Goal: Task Accomplishment & Management: Use online tool/utility

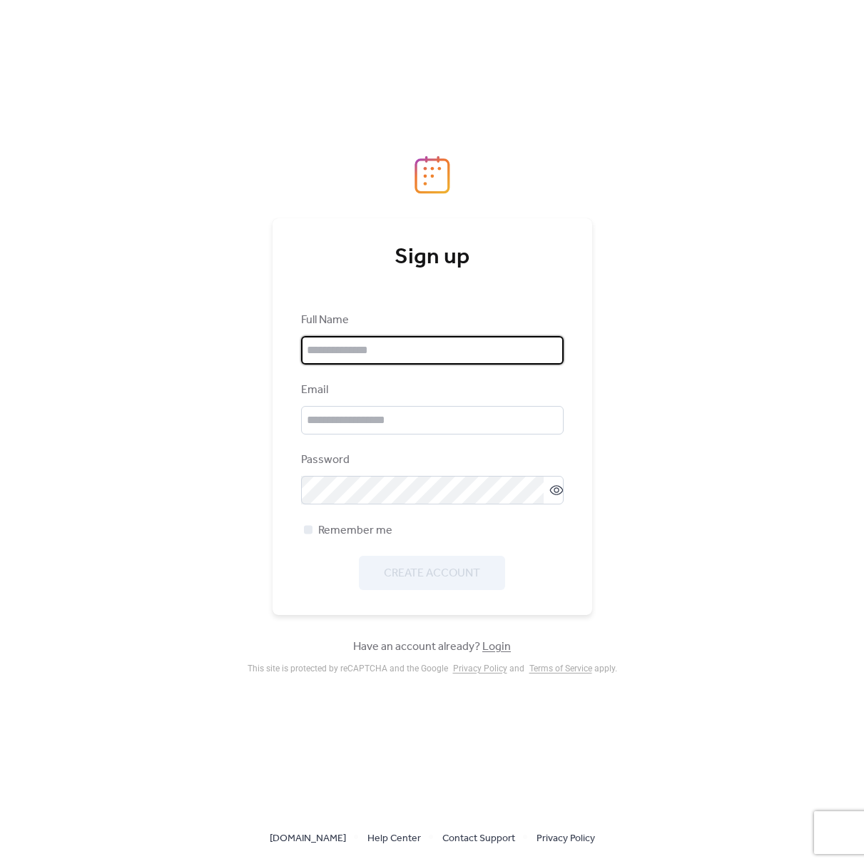
click at [423, 353] on input "text" at bounding box center [432, 350] width 263 height 29
type input "**********"
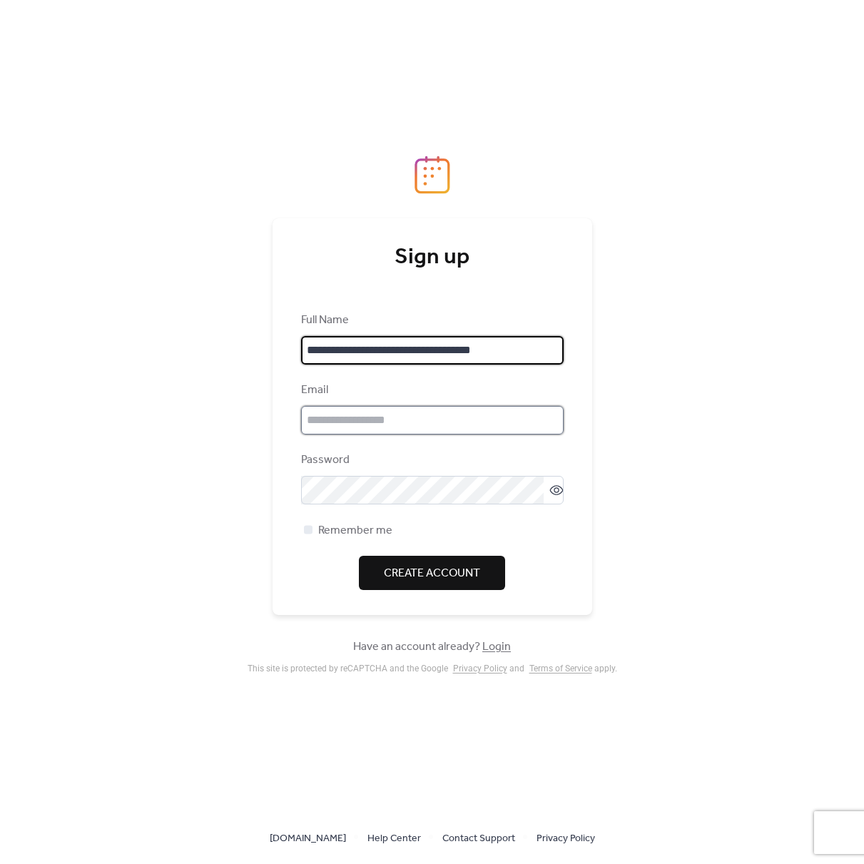
click at [415, 424] on input "email" at bounding box center [432, 420] width 263 height 29
type input "**********"
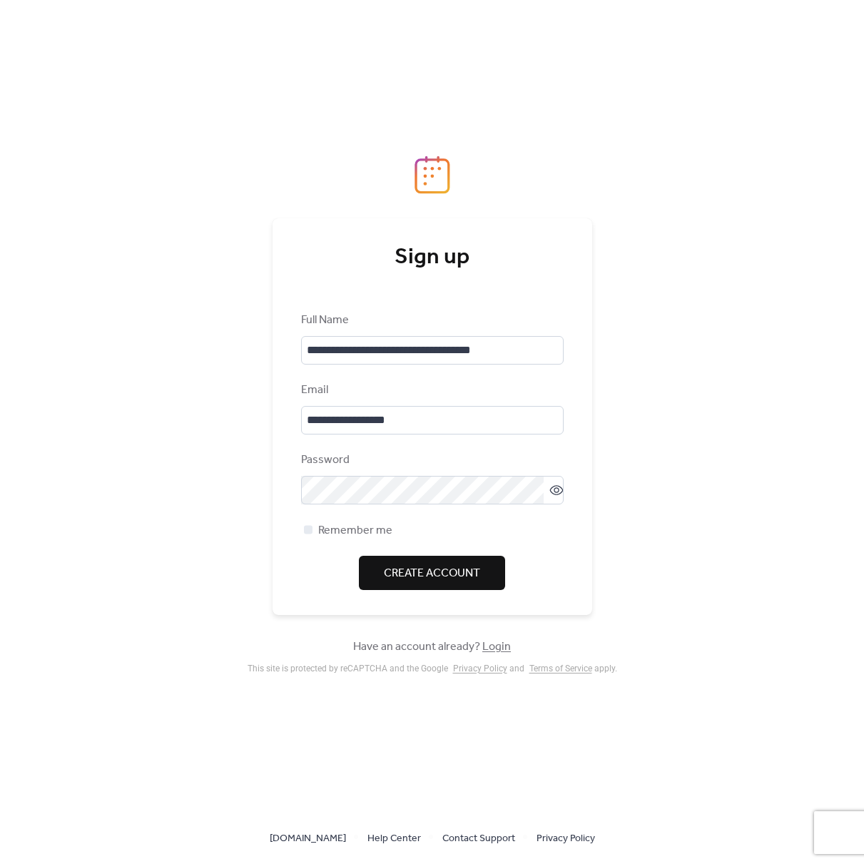
click at [440, 581] on span "Create Account" at bounding box center [432, 573] width 96 height 17
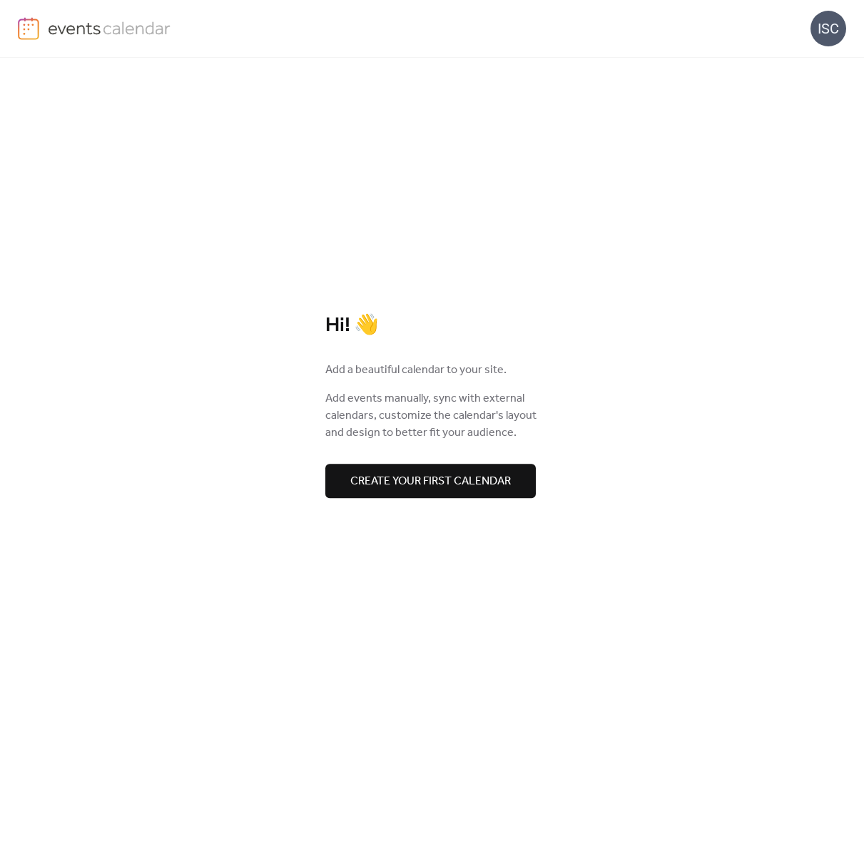
click at [441, 486] on span "Create your first calendar" at bounding box center [430, 481] width 161 height 17
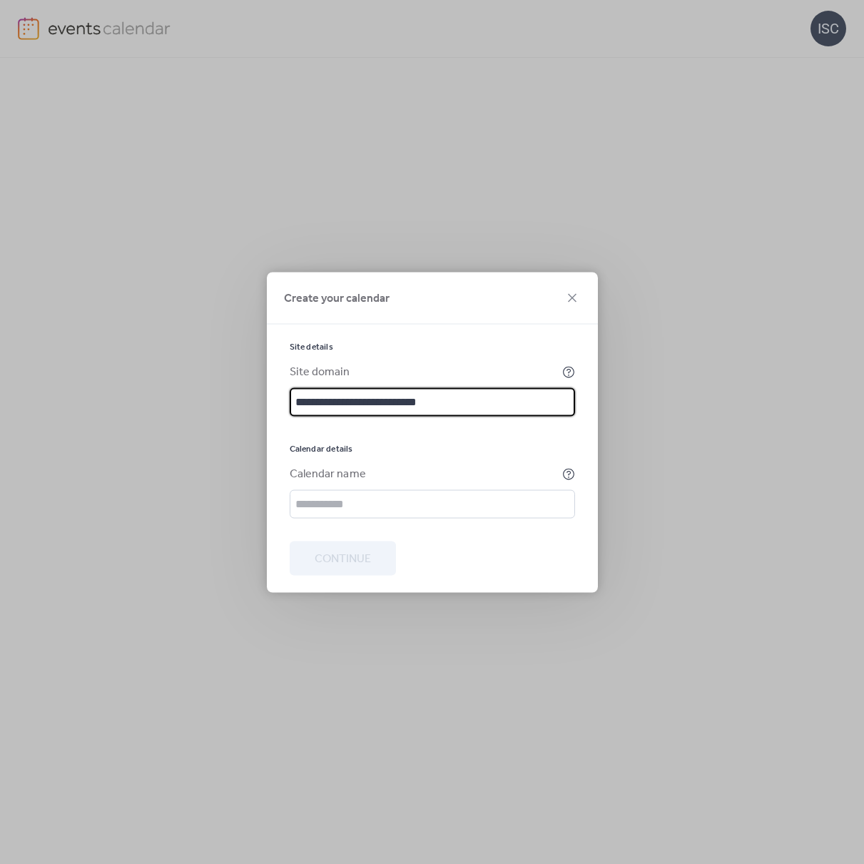
paste input "**********"
paste input "text"
type input "**********"
click at [336, 507] on input "text" at bounding box center [433, 504] width 286 height 29
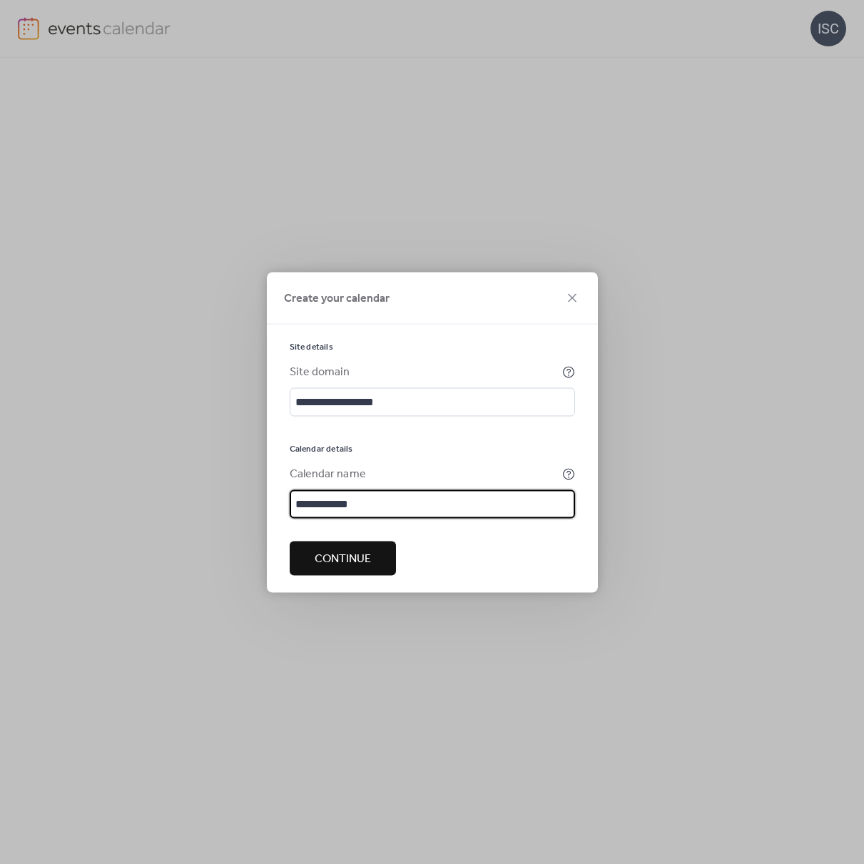
type input "**********"
click at [360, 562] on span "Continue" at bounding box center [343, 558] width 56 height 17
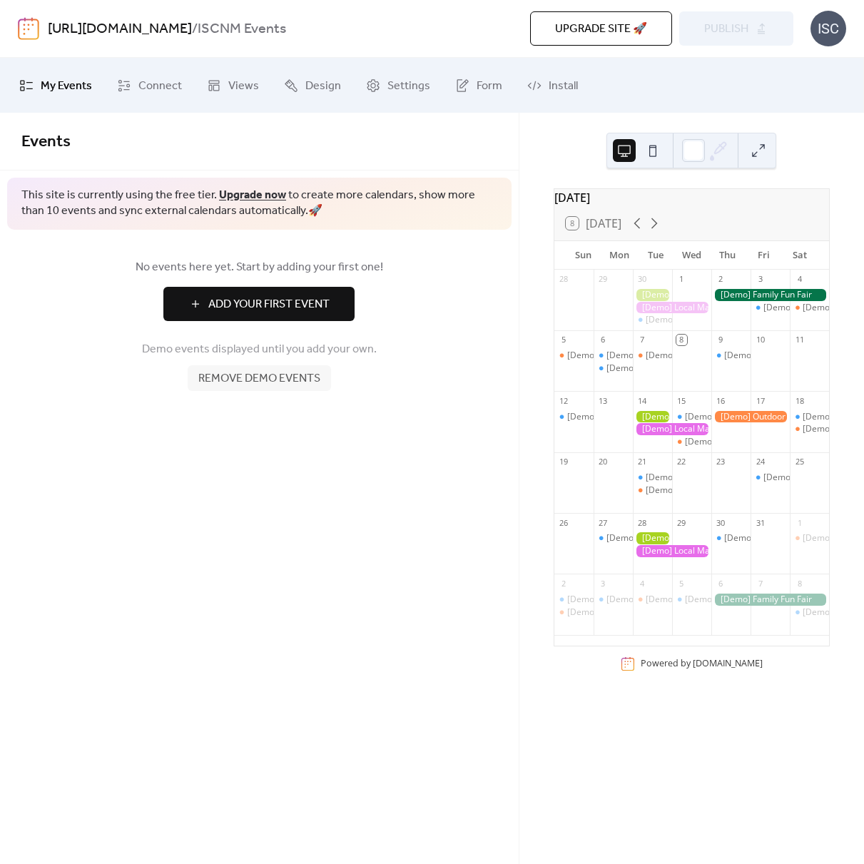
click at [273, 308] on span "Add Your First Event" at bounding box center [268, 304] width 121 height 17
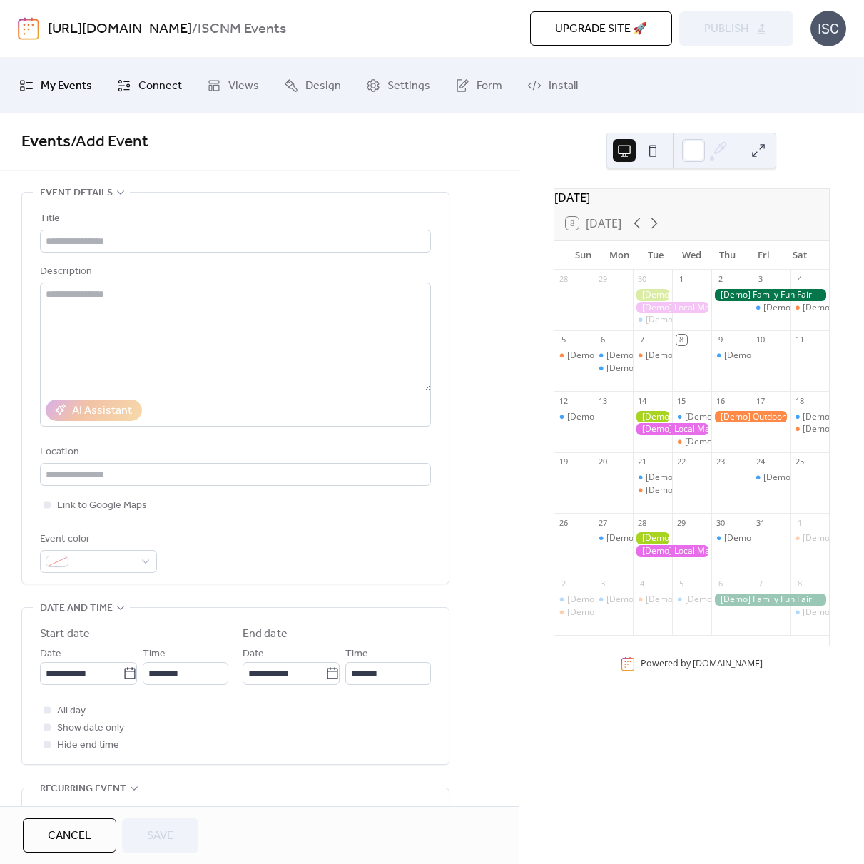
click at [152, 91] on span "Connect" at bounding box center [160, 86] width 44 height 22
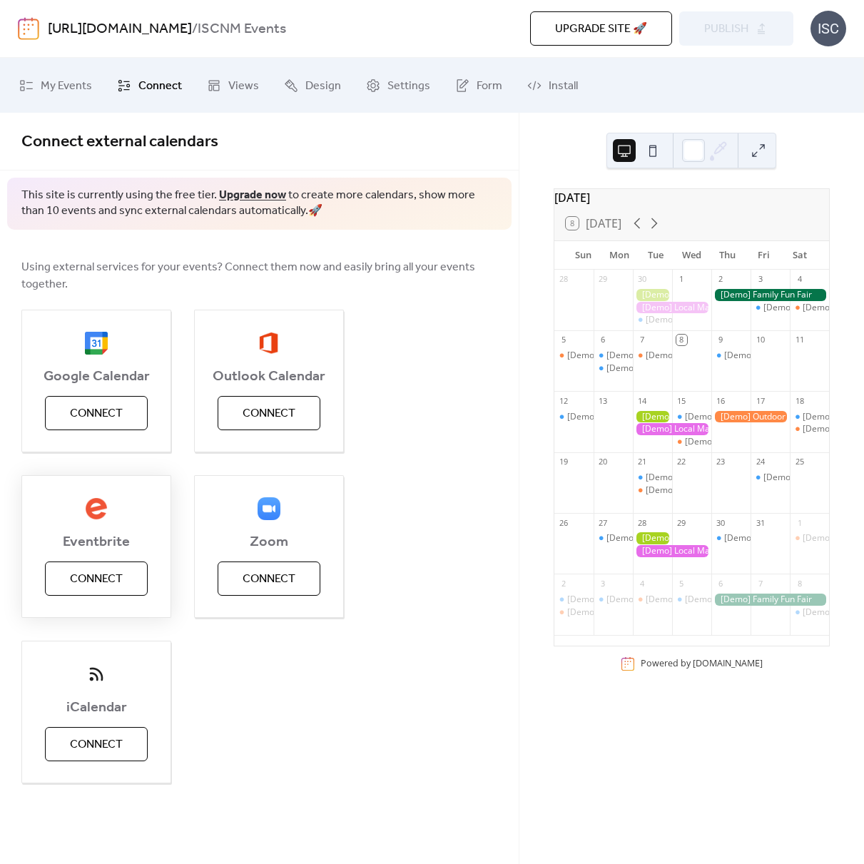
click at [116, 573] on span "Connect" at bounding box center [96, 579] width 53 height 17
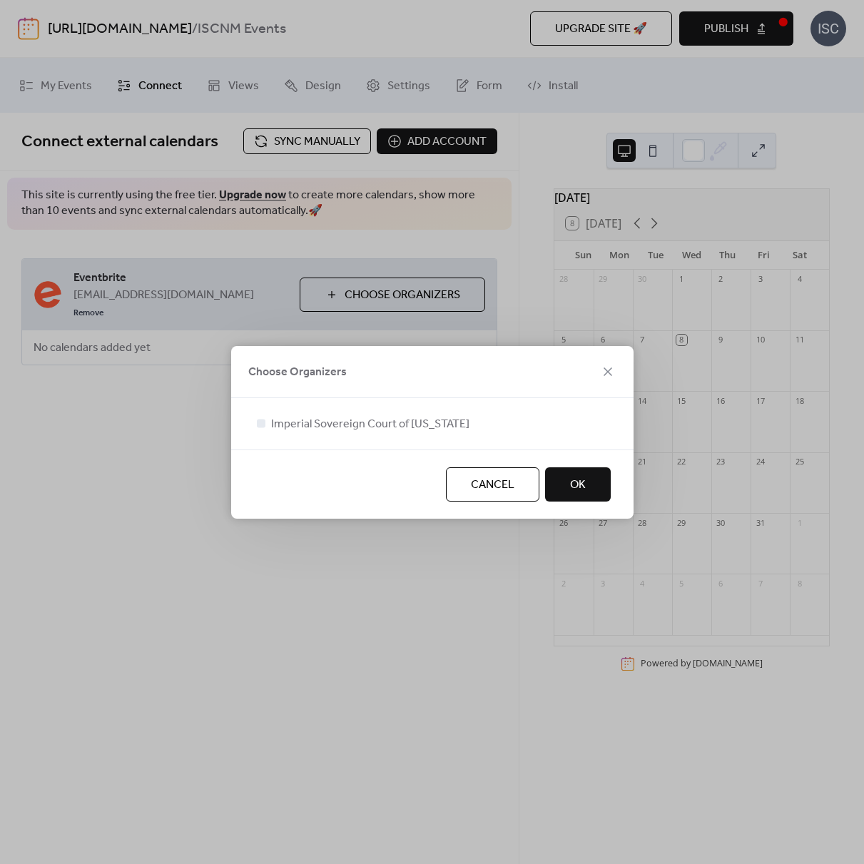
click at [577, 489] on span "OK" at bounding box center [578, 485] width 16 height 17
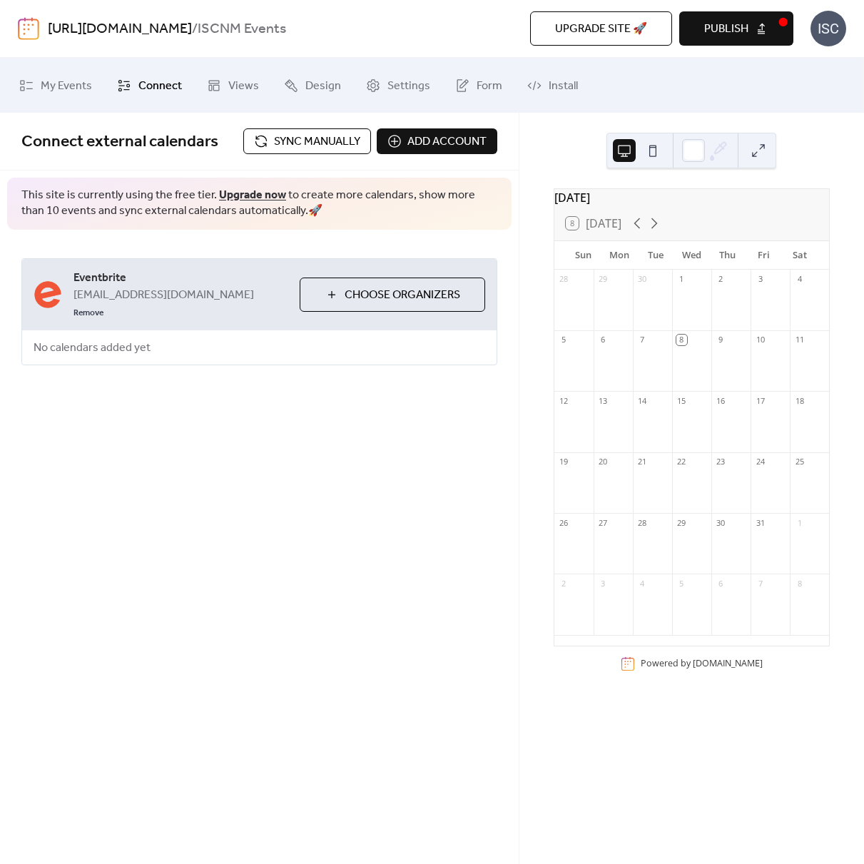
click at [420, 287] on span "Choose Organizers" at bounding box center [403, 295] width 116 height 17
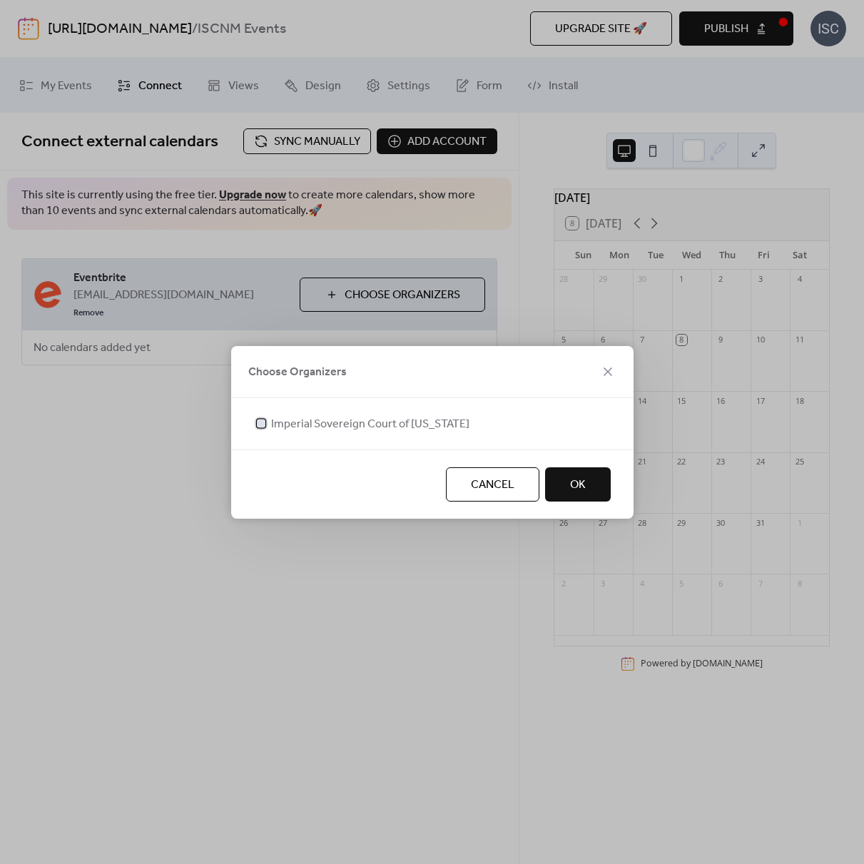
click at [372, 425] on span "Imperial Sovereign Court of [US_STATE]" at bounding box center [370, 424] width 198 height 17
click at [594, 500] on button "OK" at bounding box center [578, 485] width 66 height 34
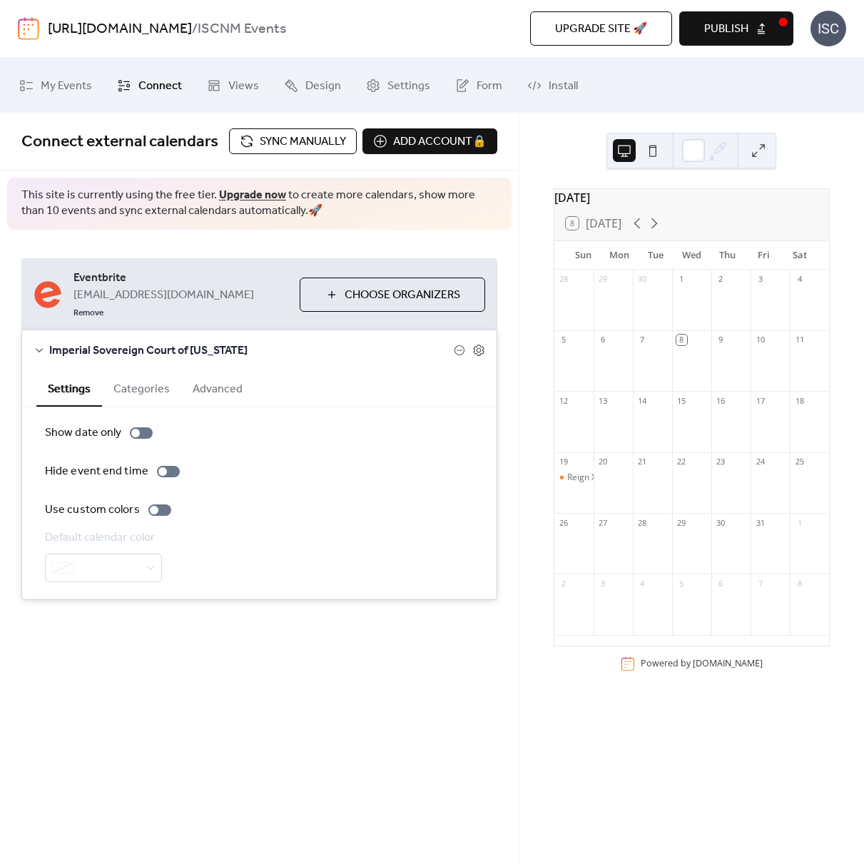
click at [139, 373] on button "Categories" at bounding box center [141, 387] width 79 height 35
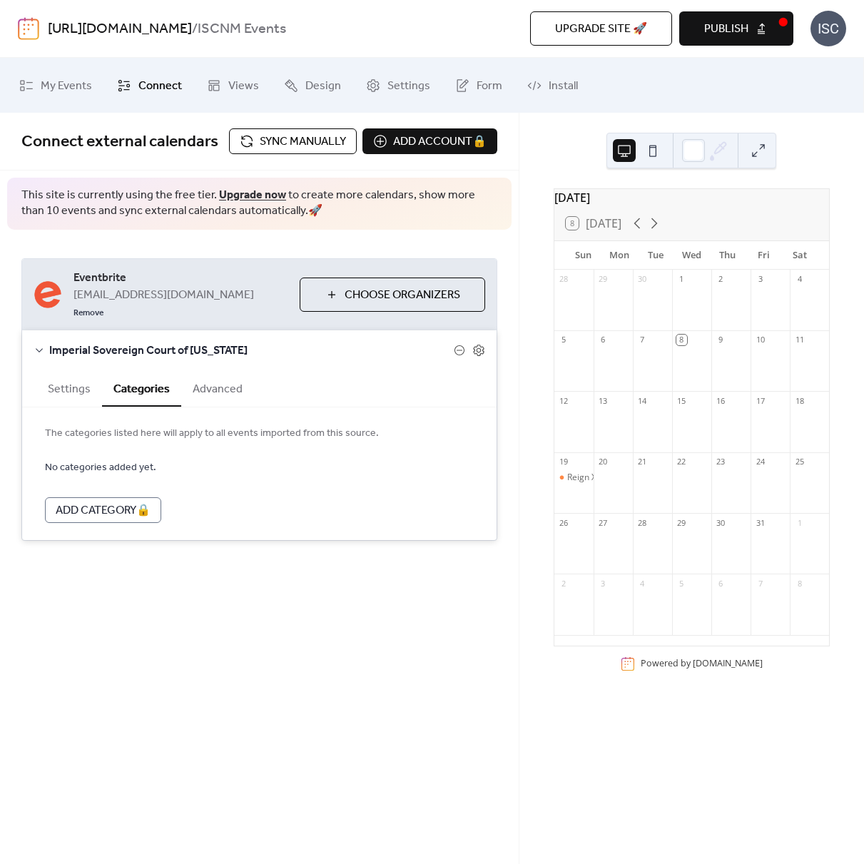
click at [198, 373] on button "Advanced" at bounding box center [217, 387] width 73 height 35
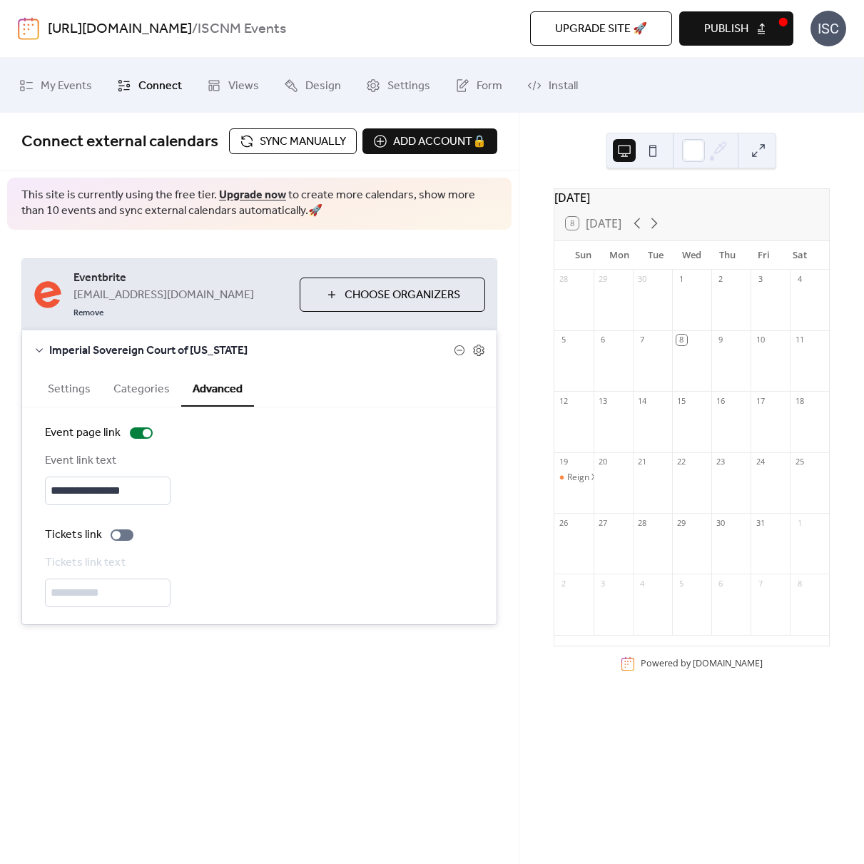
click at [71, 374] on button "Settings" at bounding box center [69, 387] width 66 height 35
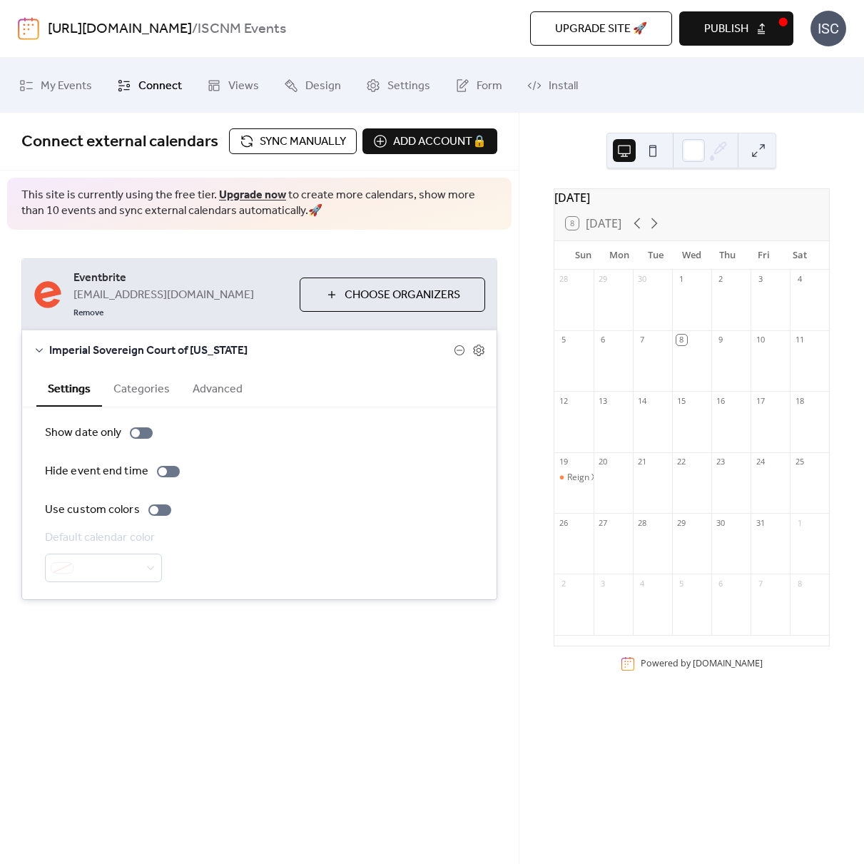
click at [311, 614] on div "**********" at bounding box center [259, 385] width 519 height 545
click at [61, 343] on span "Imperial Sovereign Court of [US_STATE]" at bounding box center [251, 351] width 405 height 17
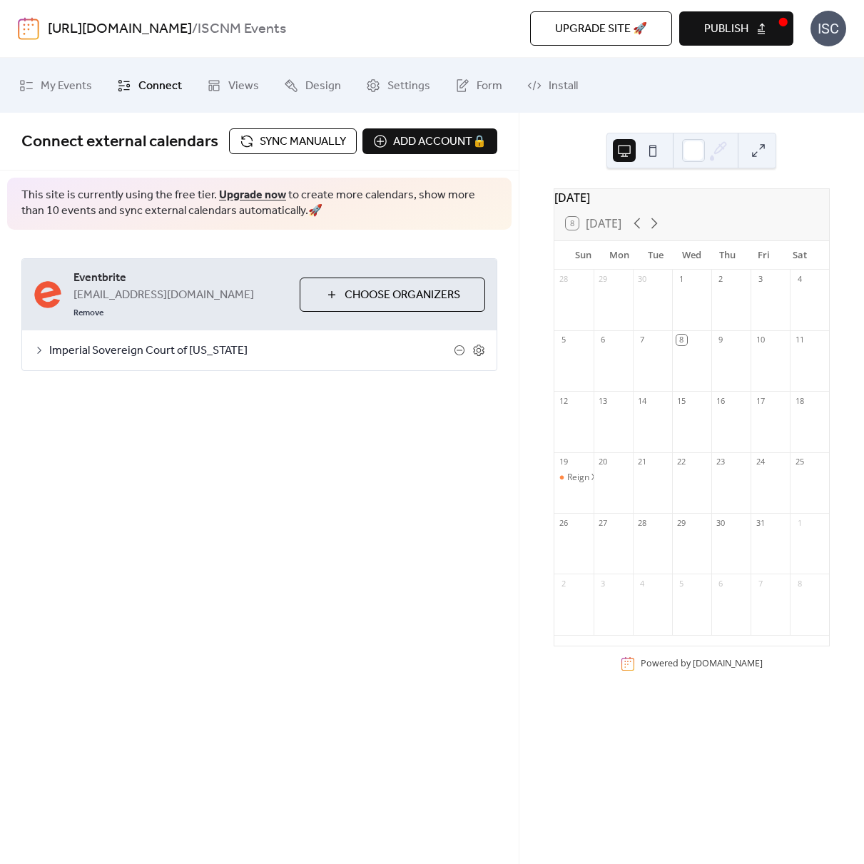
click at [343, 434] on div "**********" at bounding box center [259, 489] width 519 height 752
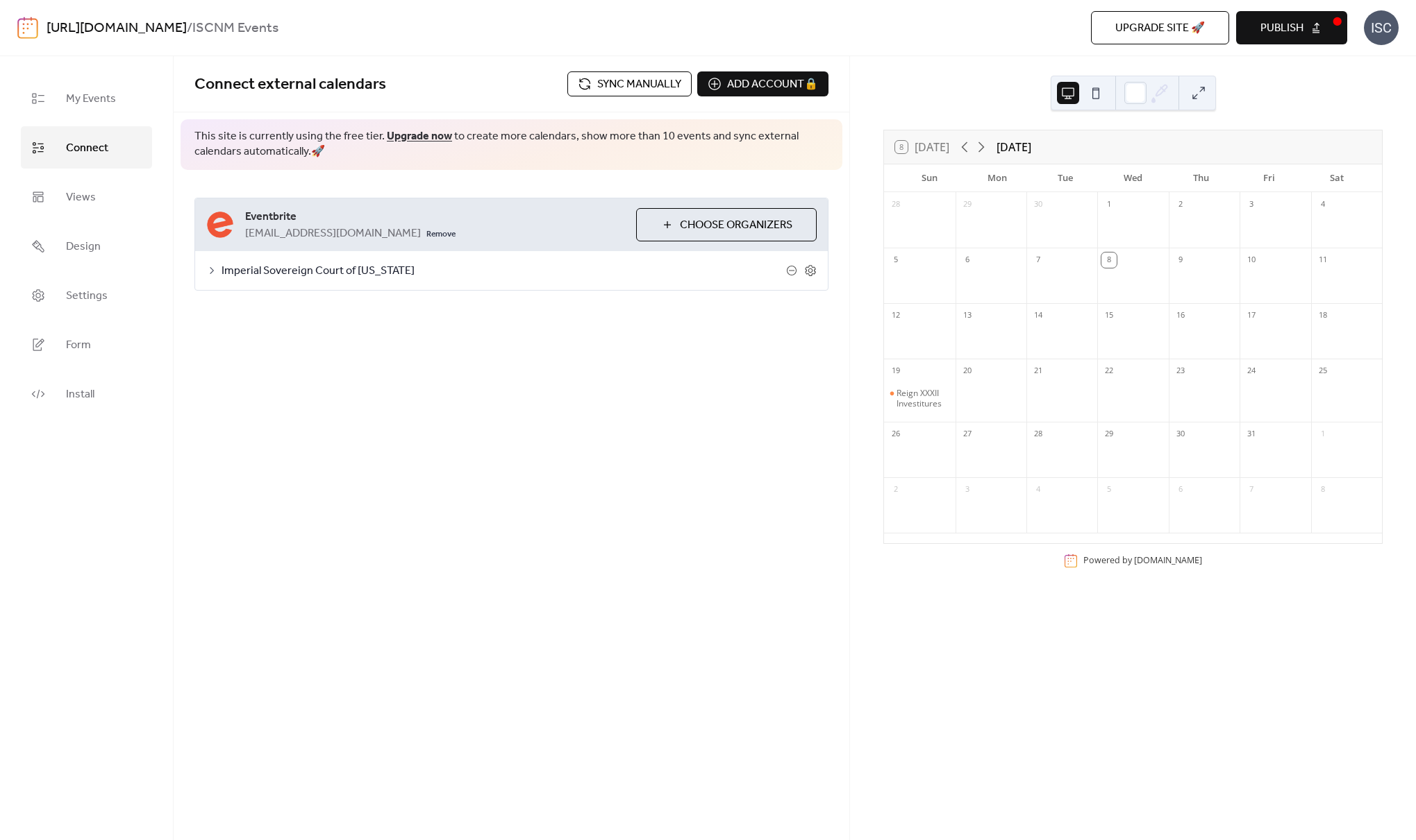
click at [840, 35] on span "Publish" at bounding box center [1282, 28] width 43 height 17
click at [110, 390] on link "Install" at bounding box center [86, 394] width 131 height 43
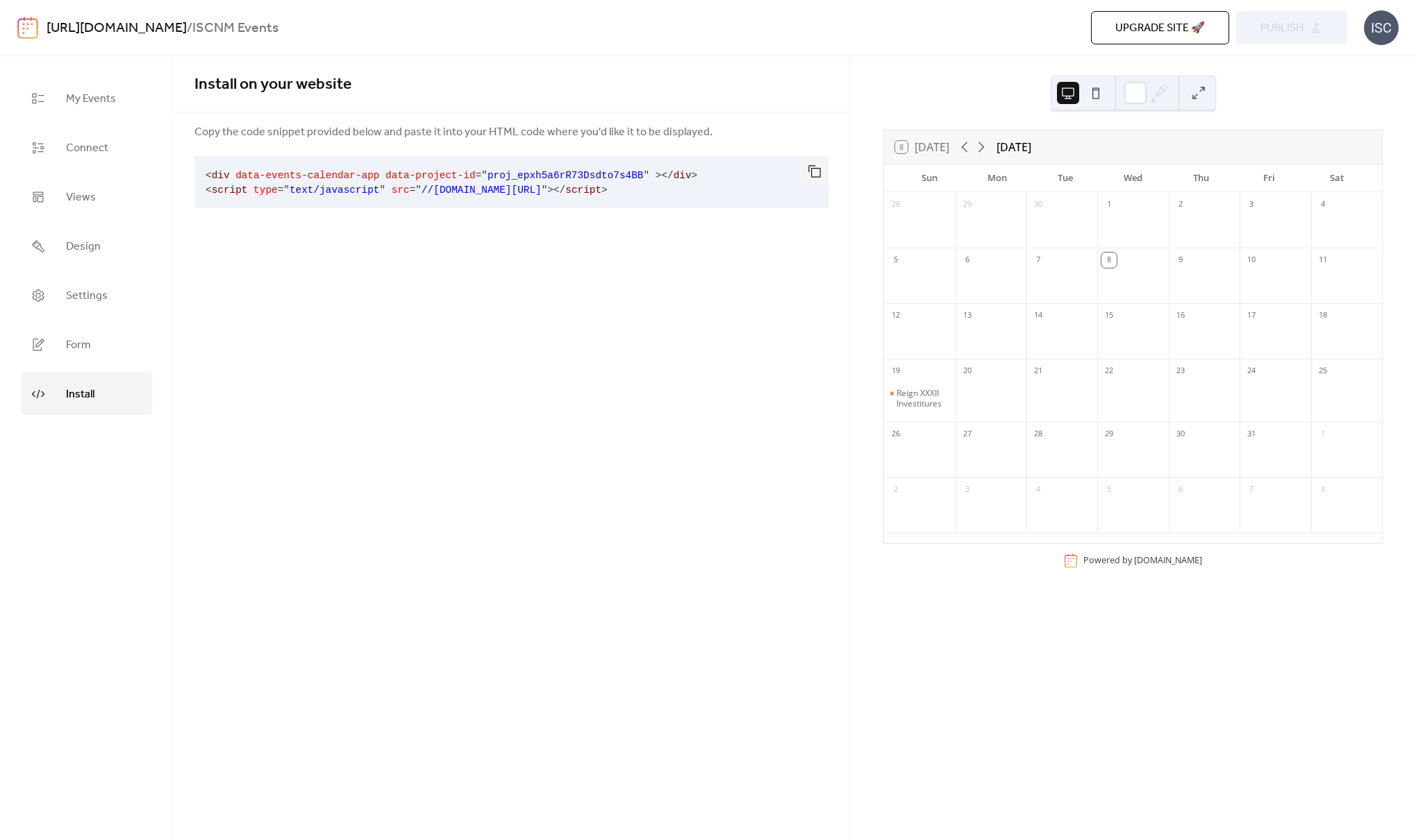
click at [840, 88] on button at bounding box center [1198, 92] width 22 height 22
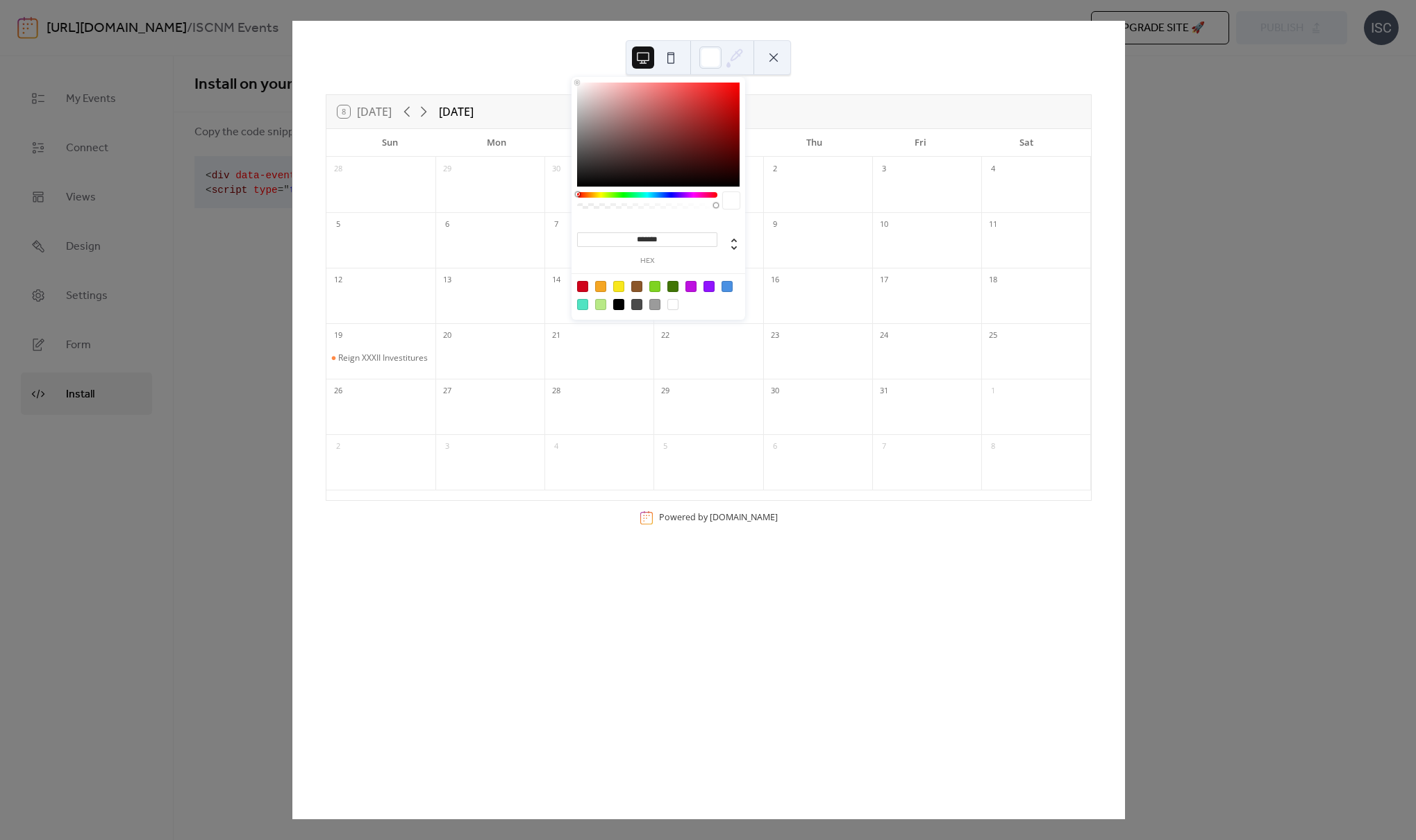
click at [731, 59] on icon at bounding box center [736, 54] width 11 height 11
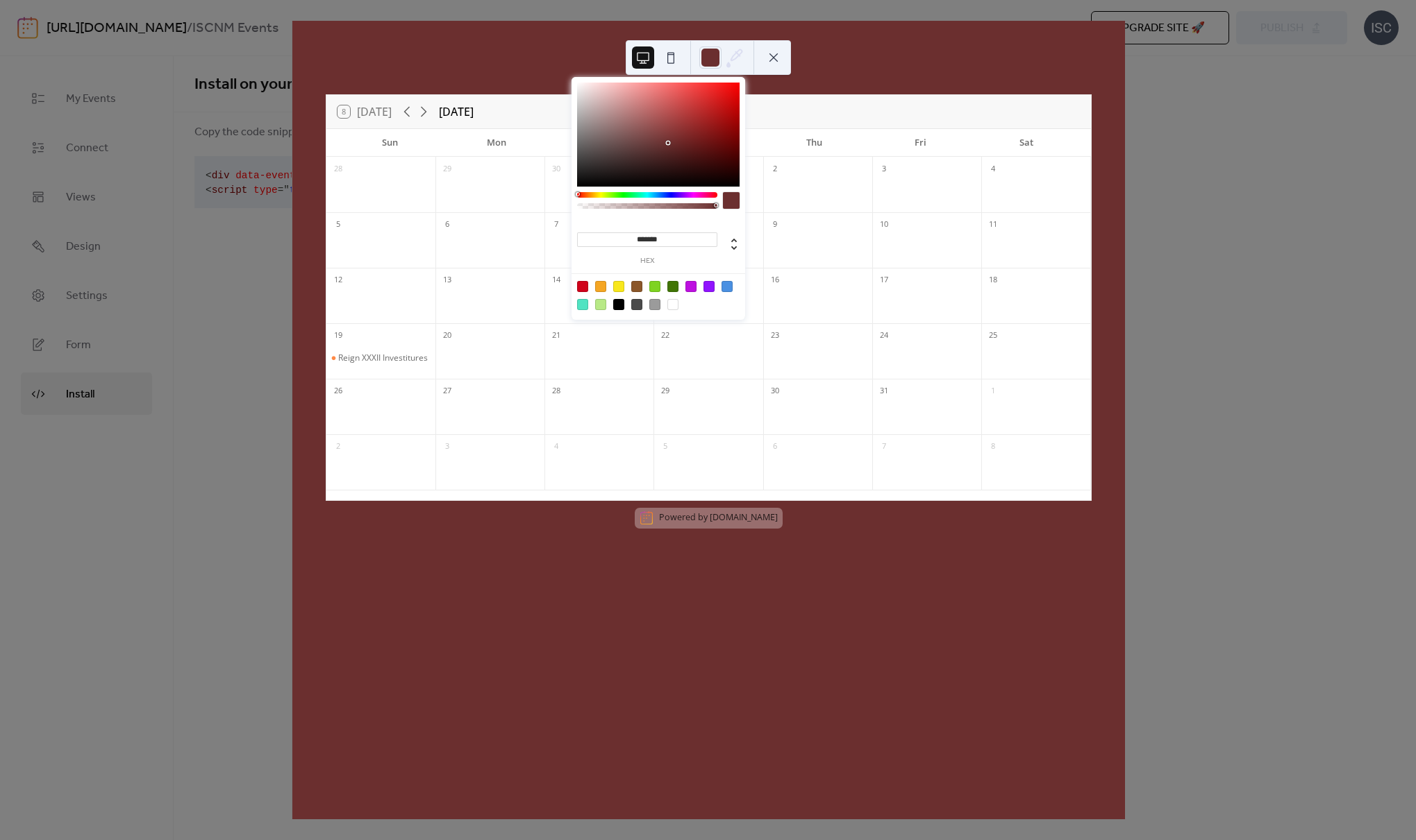
click at [668, 143] on div at bounding box center [657, 134] width 162 height 104
click at [684, 125] on div at bounding box center [657, 134] width 162 height 104
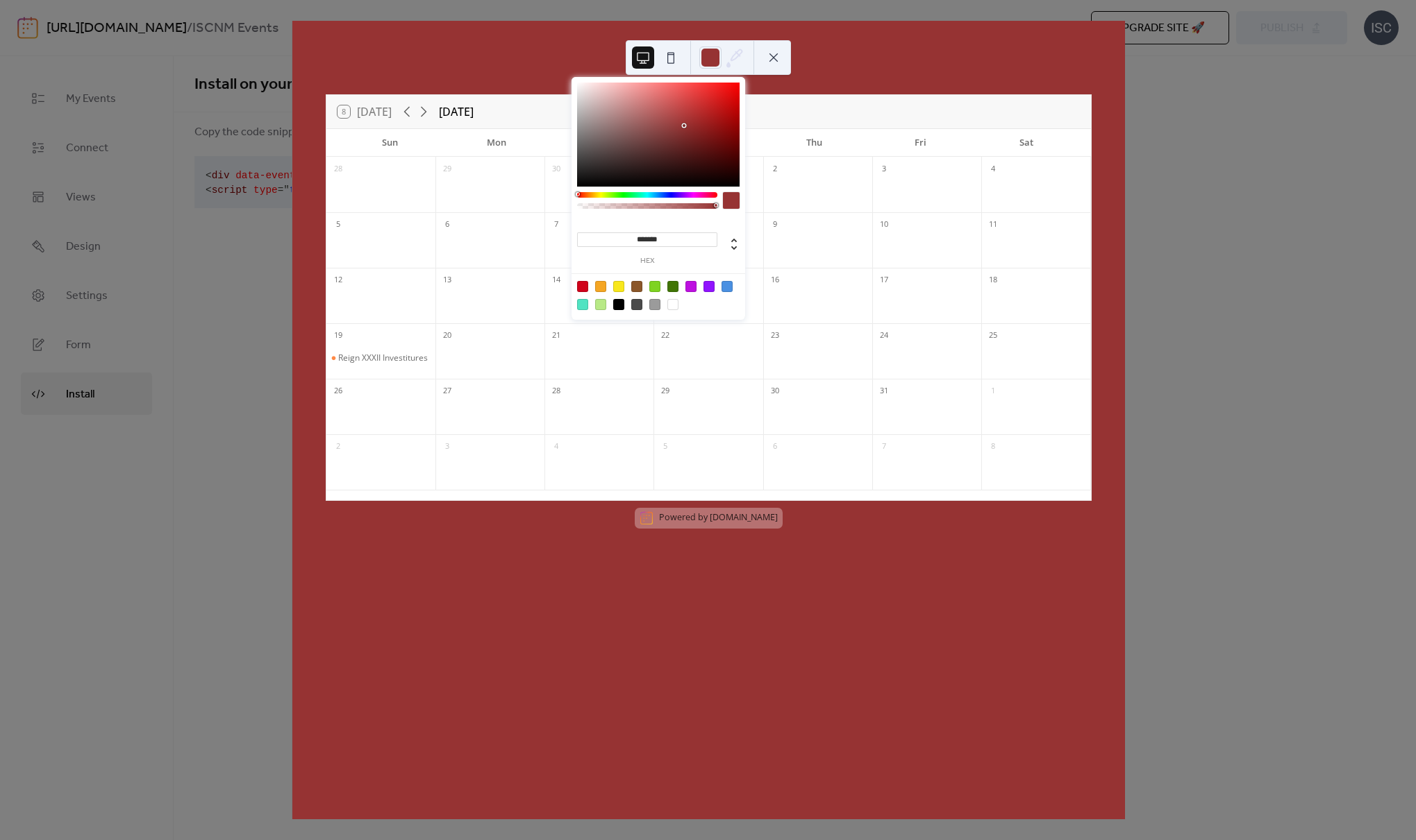
drag, startPoint x: 662, startPoint y: 154, endPoint x: 656, endPoint y: 159, distance: 7.8
click at [662, 154] on div at bounding box center [657, 134] width 162 height 104
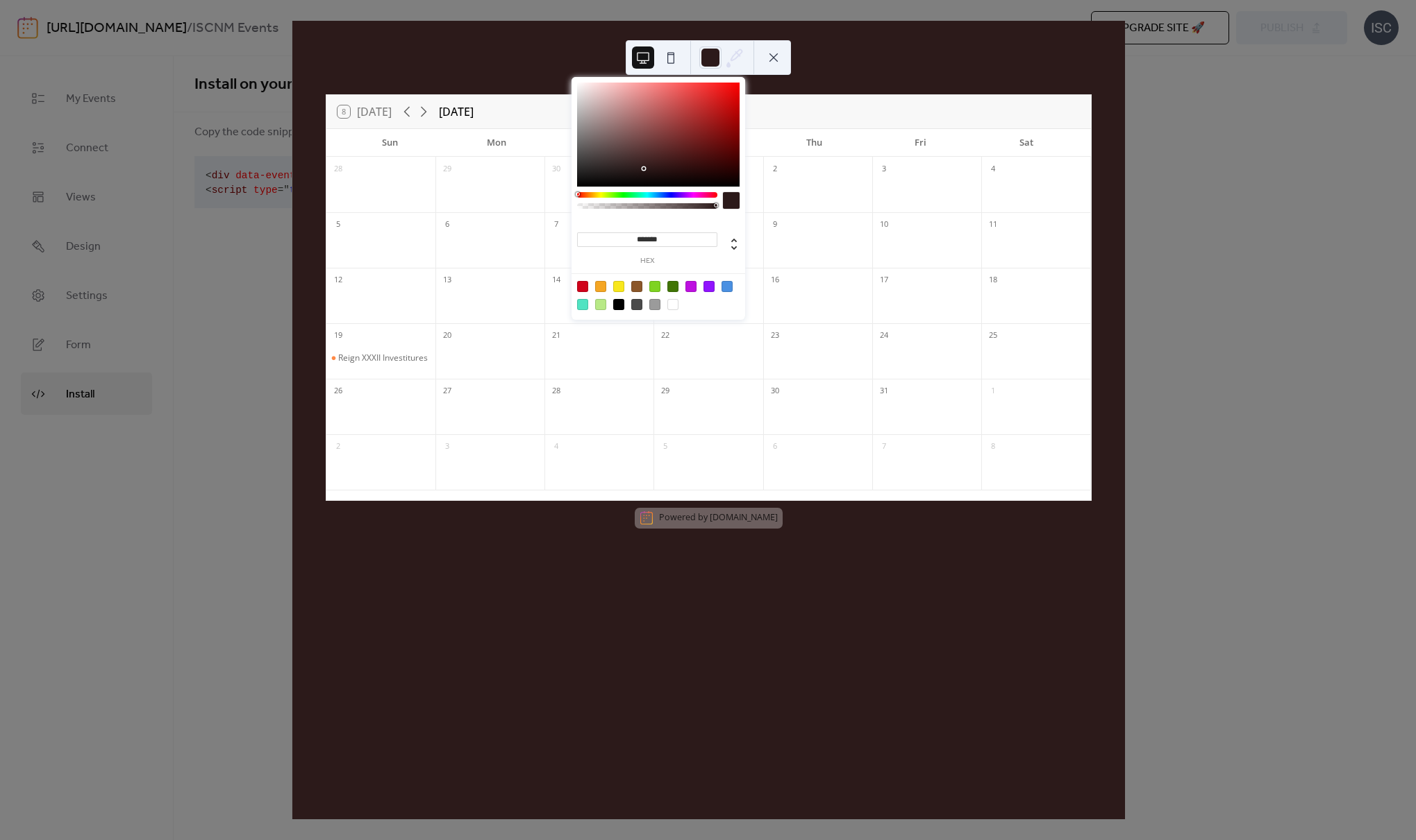
drag, startPoint x: 644, startPoint y: 168, endPoint x: 626, endPoint y: 149, distance: 26.2
click at [637, 163] on div at bounding box center [657, 134] width 162 height 104
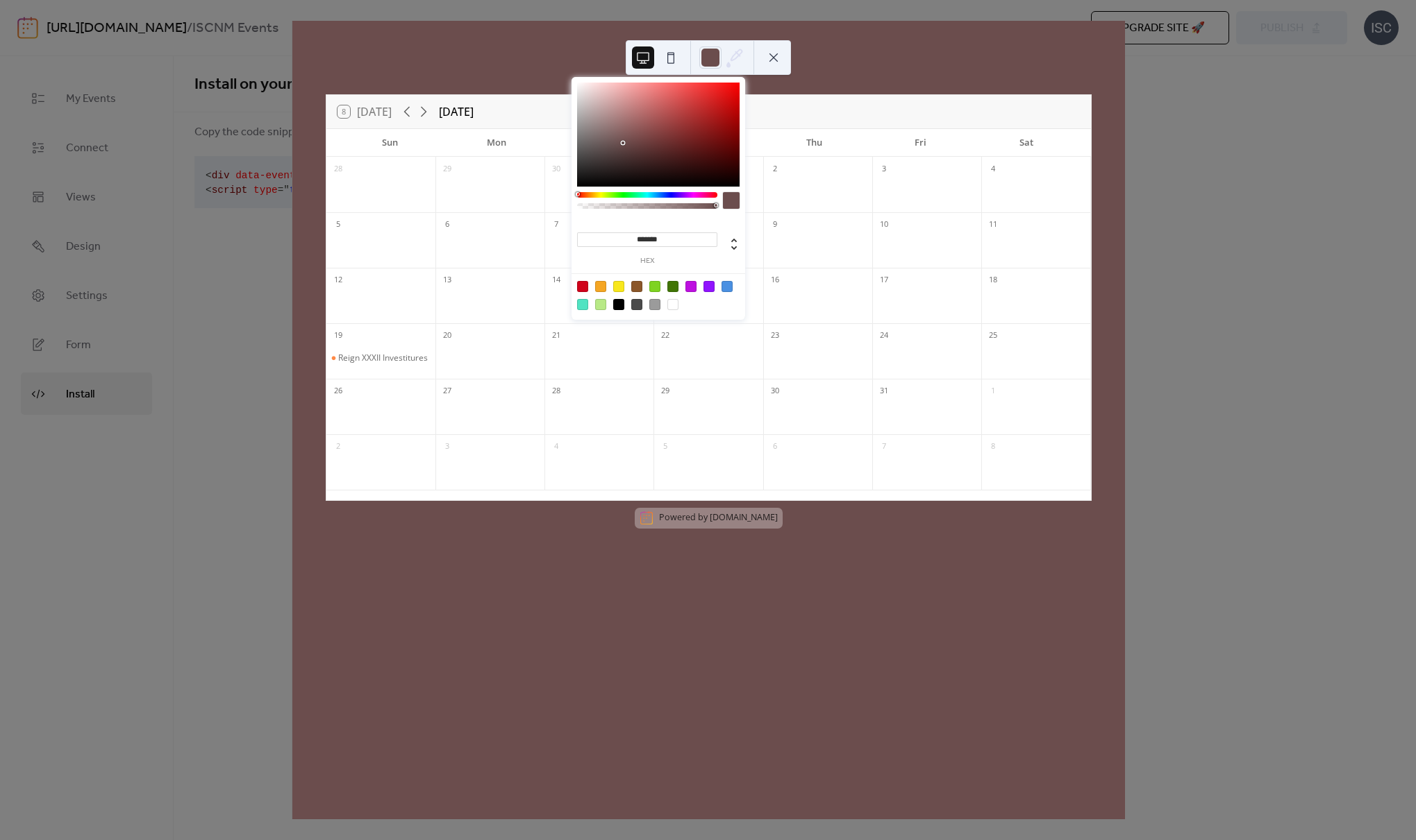
type input "*******"
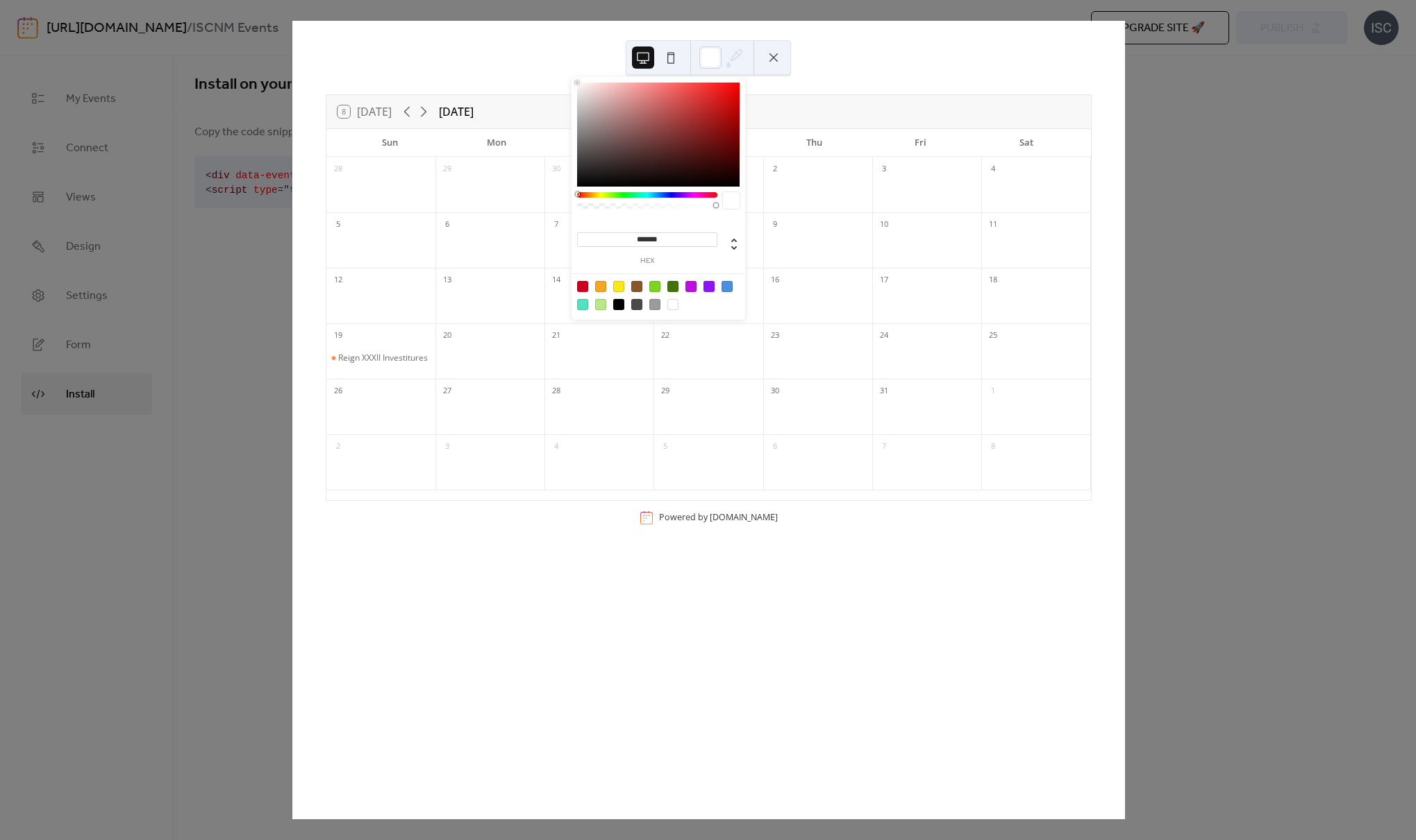
drag, startPoint x: 626, startPoint y: 149, endPoint x: 554, endPoint y: 71, distance: 106.2
click at [554, 72] on body "[URL][DOMAIN_NAME] / ISCNM Events Upgrade site 🚀 Preview Publish ISC My Events …" at bounding box center [708, 420] width 1416 height 840
click at [551, 63] on div "8 [DATE] [DATE] Sun Mon Tue Wed Thu Fri Sat 28 29 30 1 2 3 4 5 6 7 8 9 10 11 12…" at bounding box center [709, 420] width 832 height 799
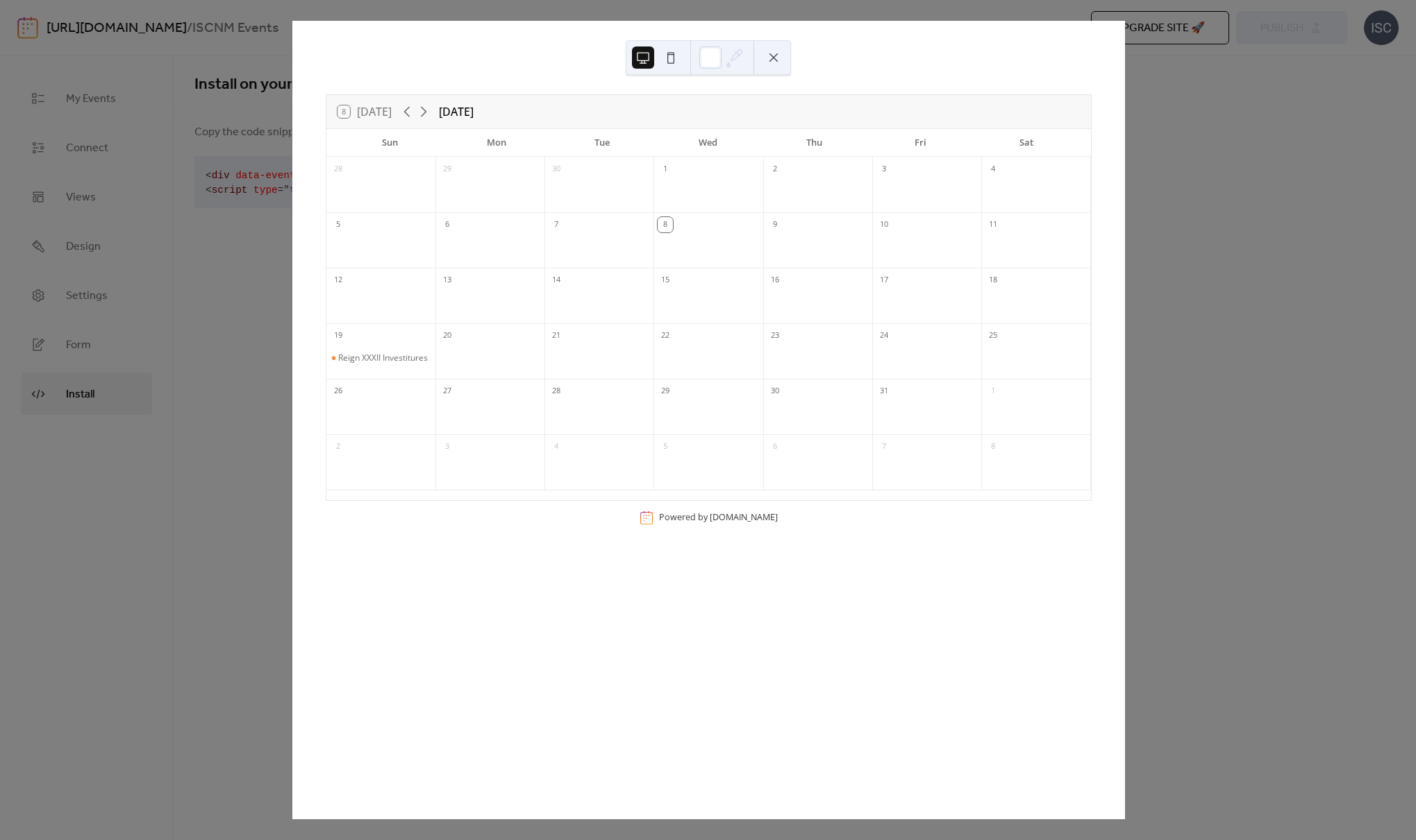
click at [775, 59] on button at bounding box center [773, 57] width 22 height 22
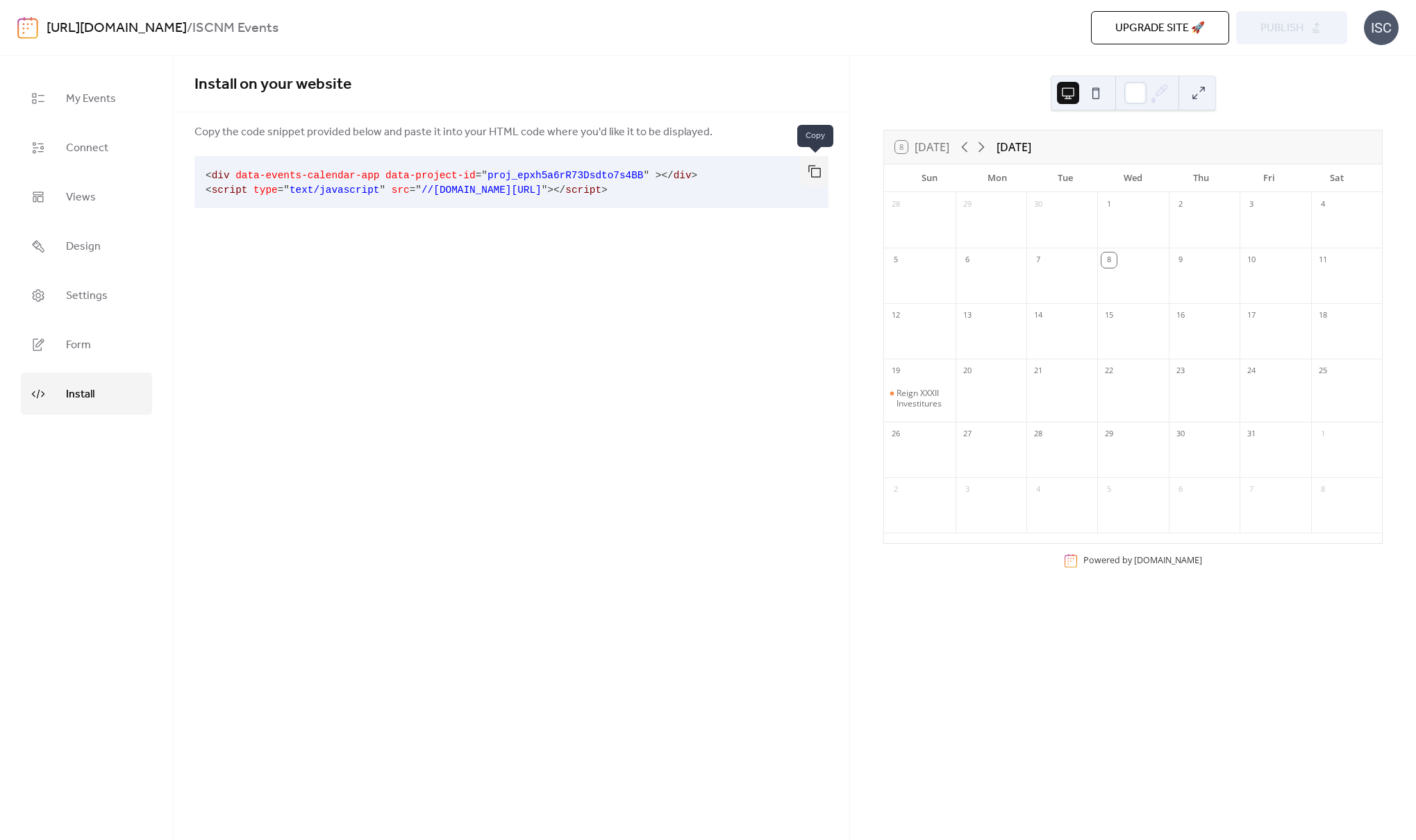
click at [816, 167] on button "button" at bounding box center [814, 171] width 28 height 30
click at [840, 402] on div "Reign XXXII Investitures" at bounding box center [923, 399] width 53 height 21
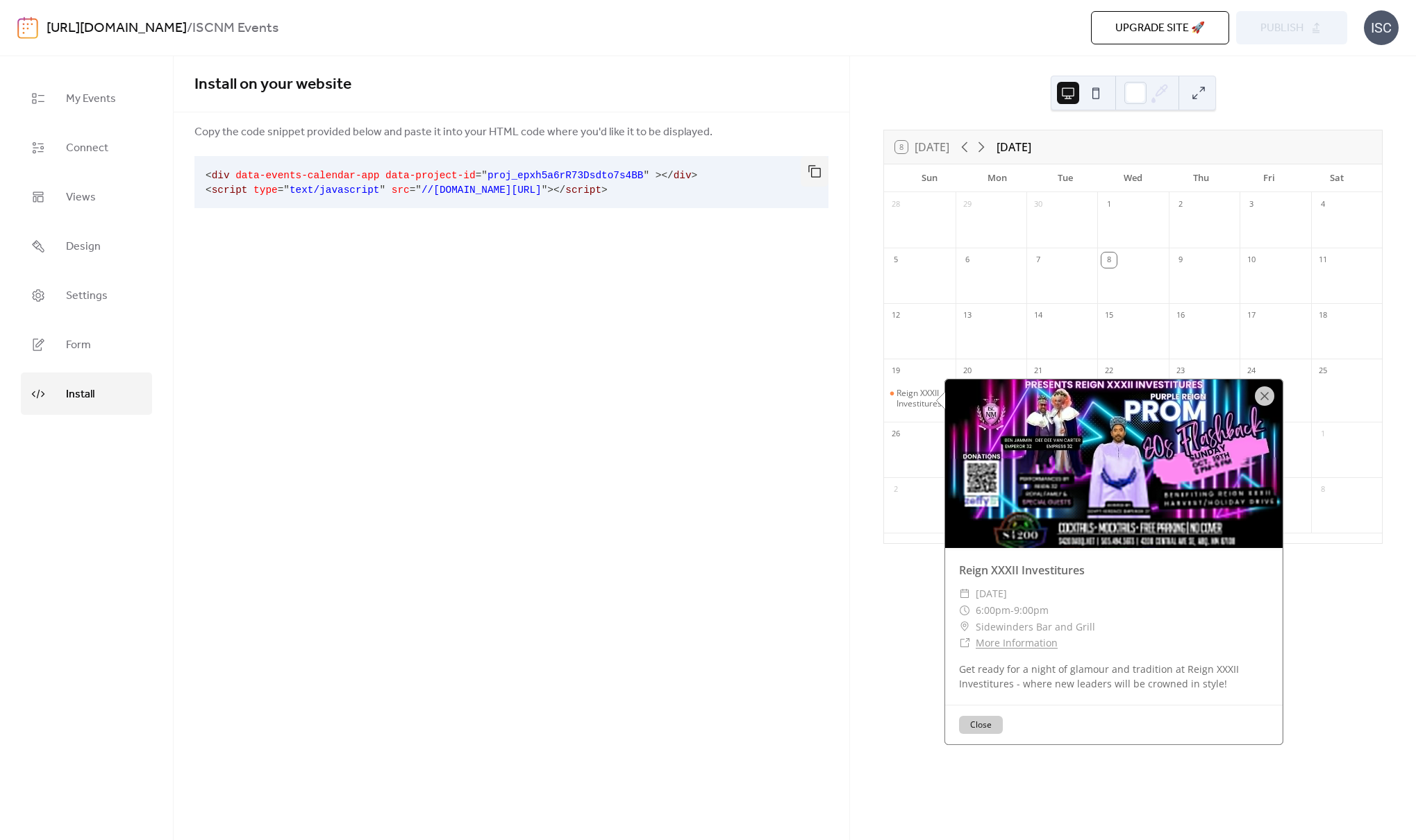
click at [695, 453] on div "Install on your website Copy the code snippet provided below and paste it into …" at bounding box center [511, 448] width 676 height 785
